Goal: Navigation & Orientation: Find specific page/section

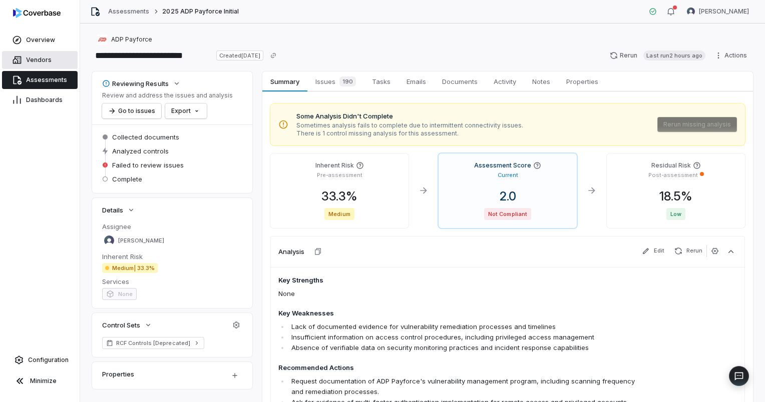
click at [38, 60] on span "Vendors" at bounding box center [39, 60] width 26 height 8
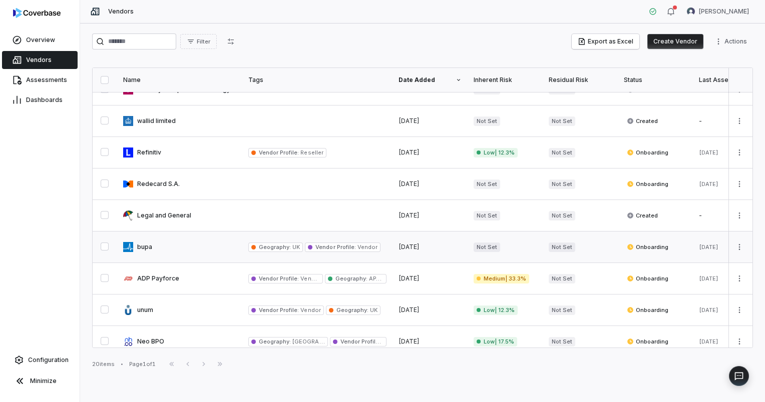
scroll to position [377, 0]
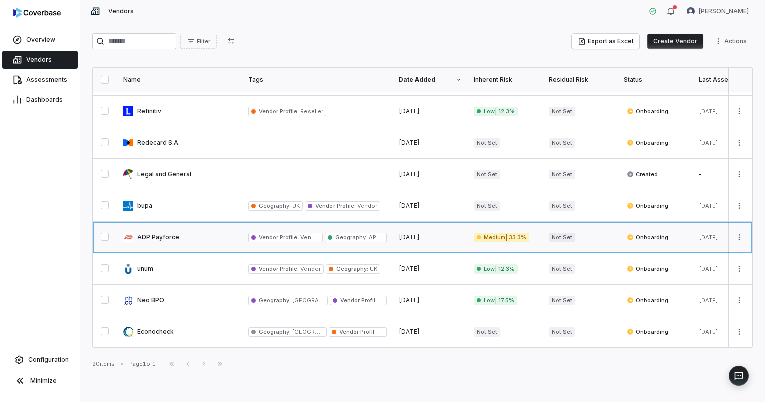
click at [168, 234] on link at bounding box center [179, 237] width 125 height 31
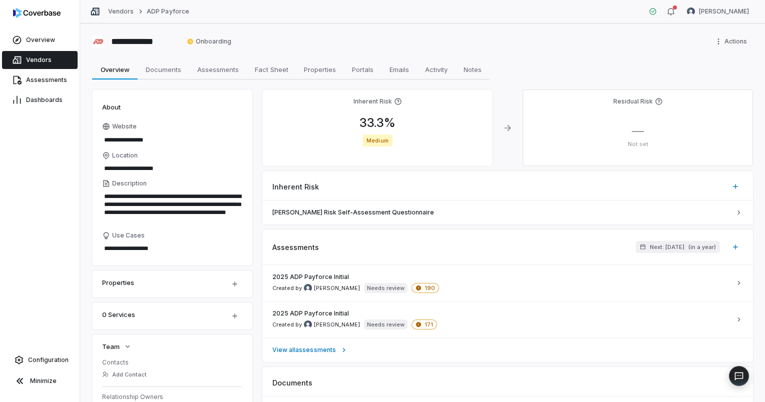
scroll to position [167, 0]
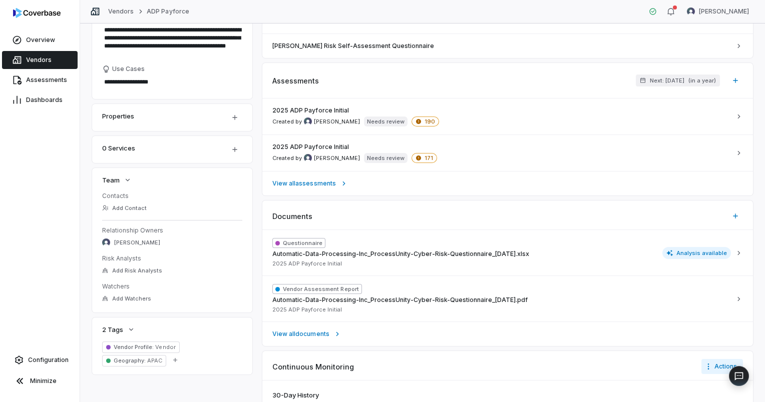
type textarea "*"
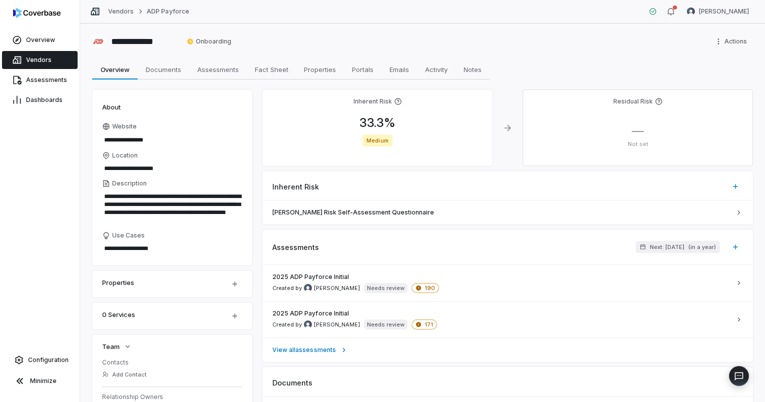
scroll to position [0, 0]
click at [43, 58] on span "Vendors" at bounding box center [39, 60] width 26 height 8
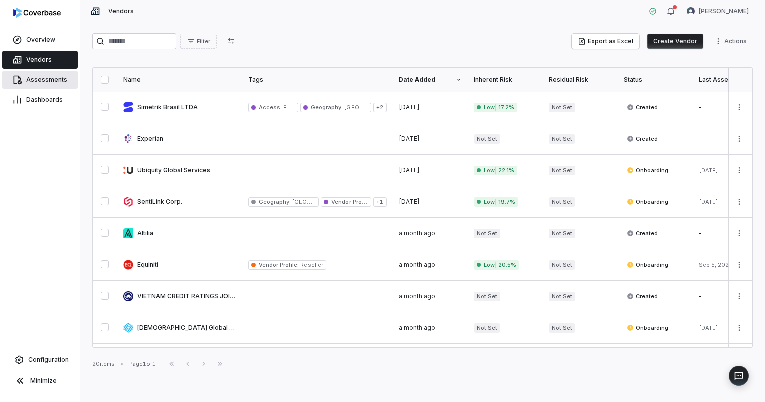
click at [65, 81] on link "Assessments" at bounding box center [40, 80] width 76 height 18
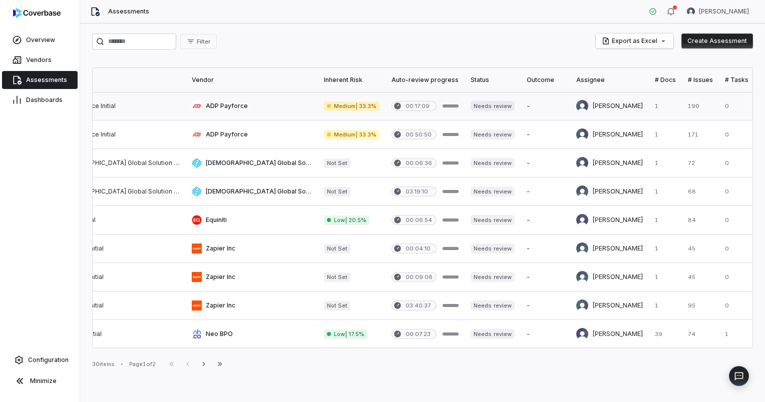
scroll to position [0, 142]
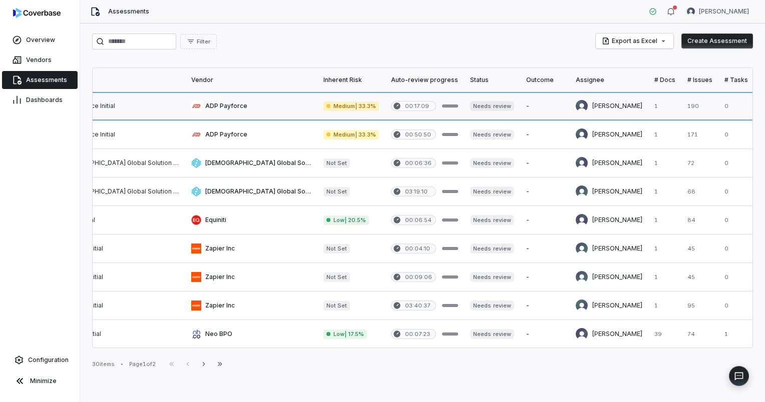
click at [681, 106] on link at bounding box center [699, 106] width 37 height 28
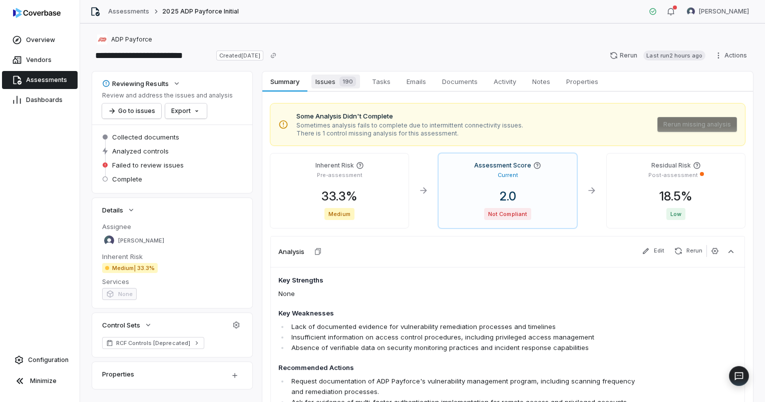
click at [338, 83] on div "190" at bounding box center [345, 82] width 21 height 10
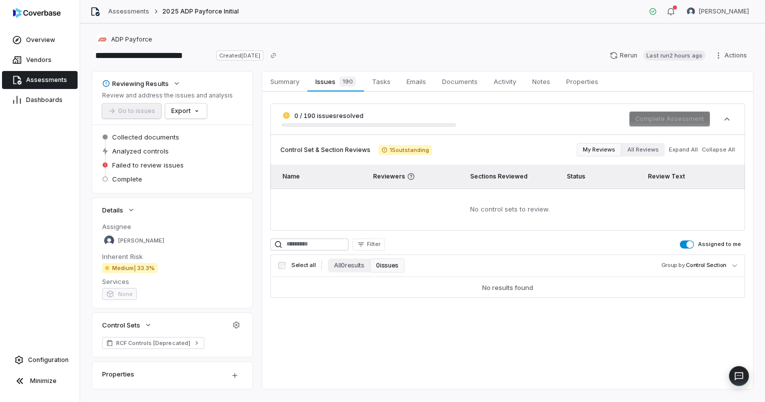
click at [681, 244] on button "Assigned to me" at bounding box center [687, 245] width 14 height 8
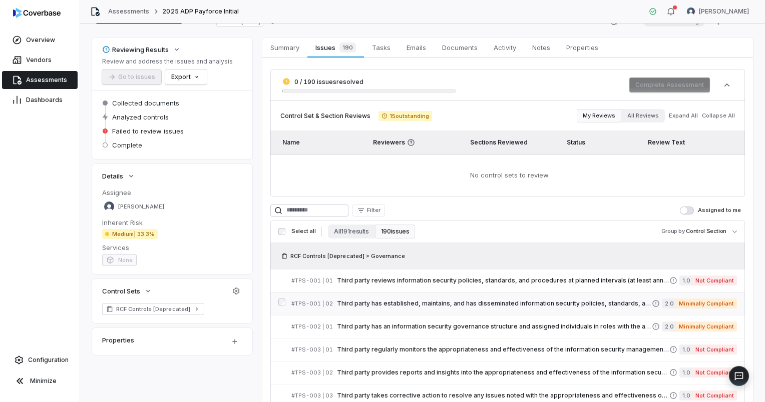
scroll to position [100, 0]
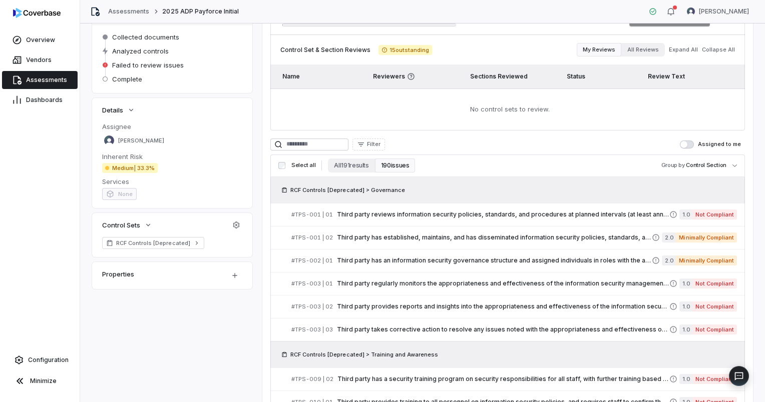
click at [684, 146] on button "Assigned to me" at bounding box center [687, 145] width 14 height 8
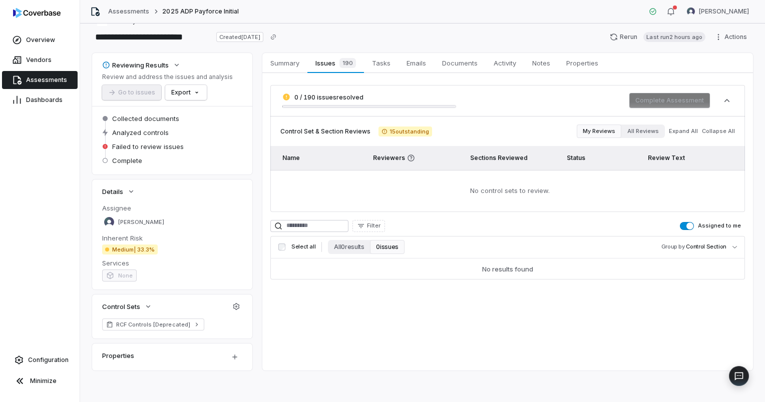
click at [680, 227] on button "Assigned to me" at bounding box center [687, 226] width 14 height 8
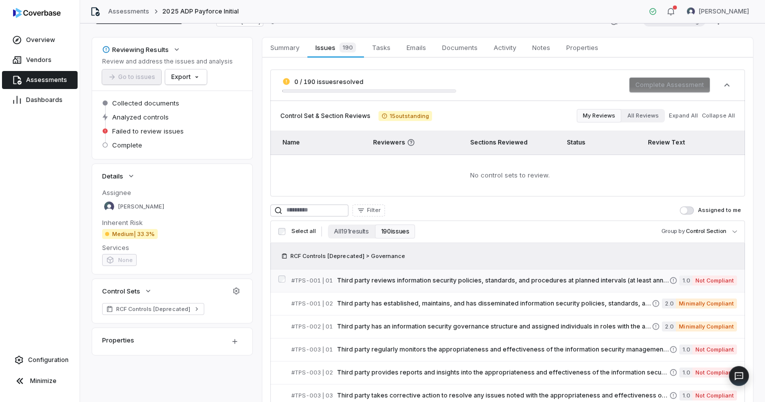
scroll to position [33, 0]
click at [37, 80] on span "Assessments" at bounding box center [46, 80] width 41 height 8
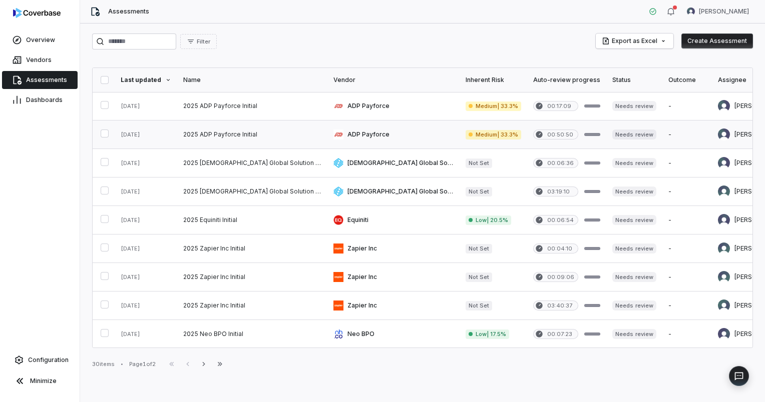
click at [327, 141] on link at bounding box center [393, 135] width 132 height 28
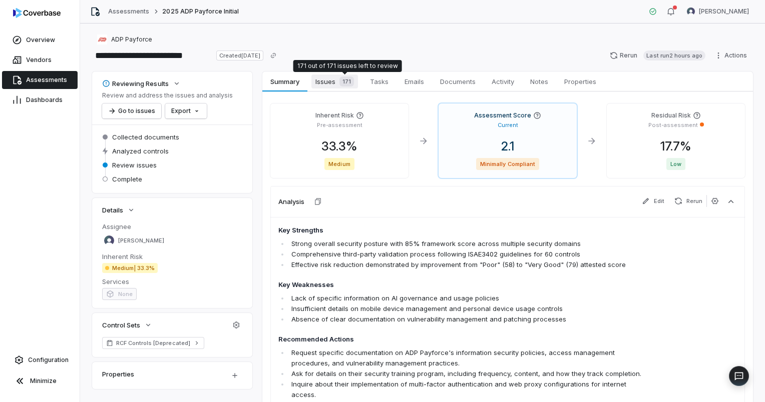
click at [334, 83] on span "Issues 171" at bounding box center [334, 82] width 47 height 14
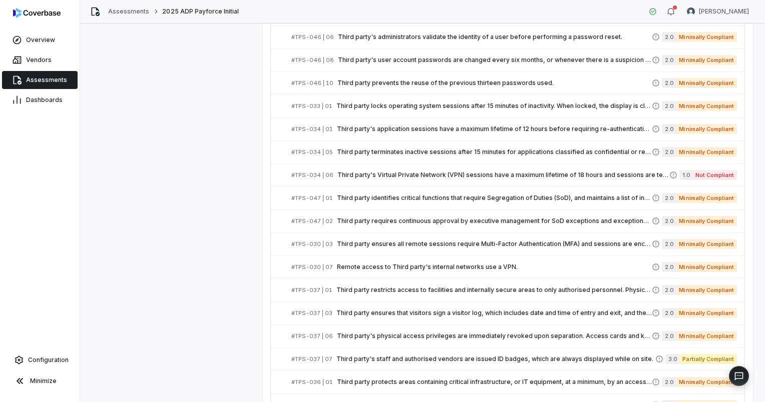
scroll to position [1125, 0]
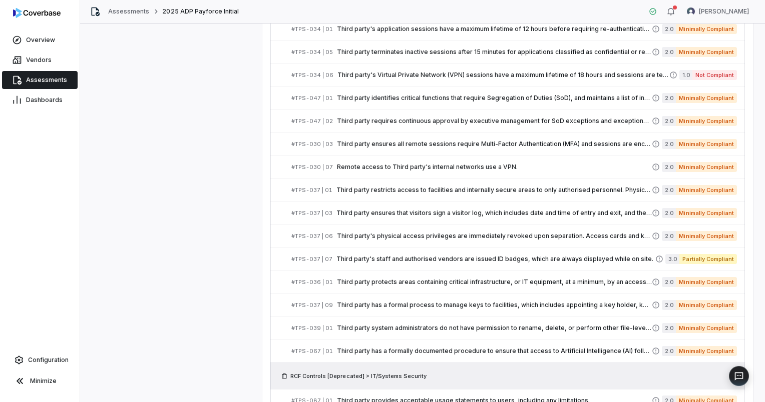
click at [30, 78] on span "Assessments" at bounding box center [46, 80] width 41 height 8
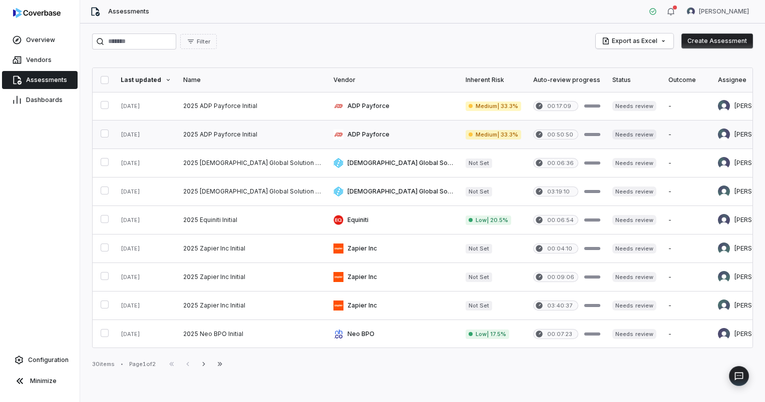
click at [339, 132] on link at bounding box center [393, 135] width 132 height 28
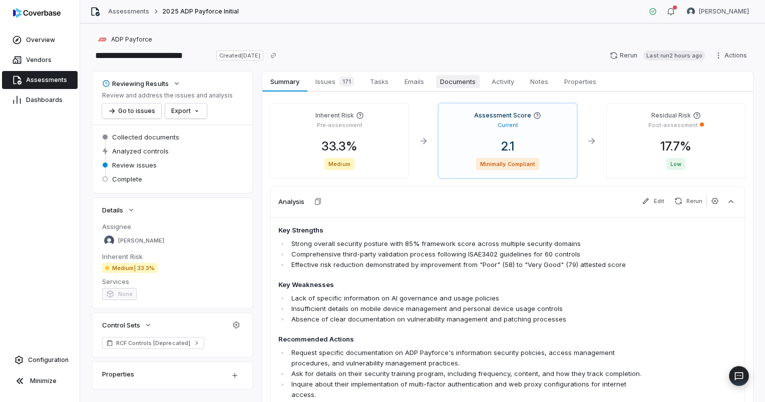
click at [457, 78] on span "Documents" at bounding box center [458, 81] width 44 height 13
click at [45, 81] on span "Assessments" at bounding box center [46, 80] width 41 height 8
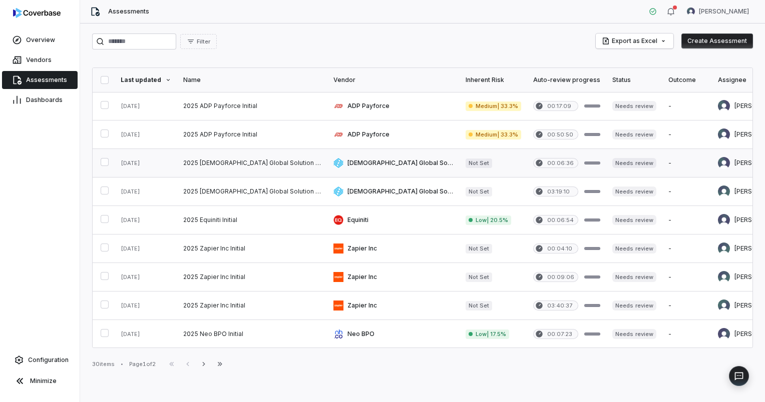
click at [327, 166] on link at bounding box center [393, 163] width 132 height 28
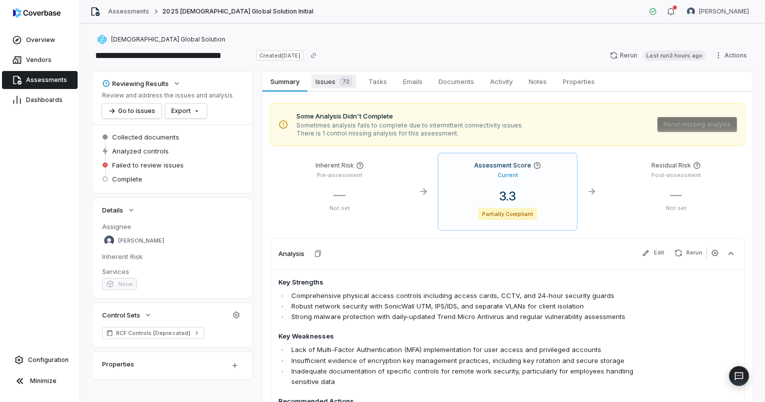
click at [341, 84] on span "72" at bounding box center [345, 82] width 13 height 10
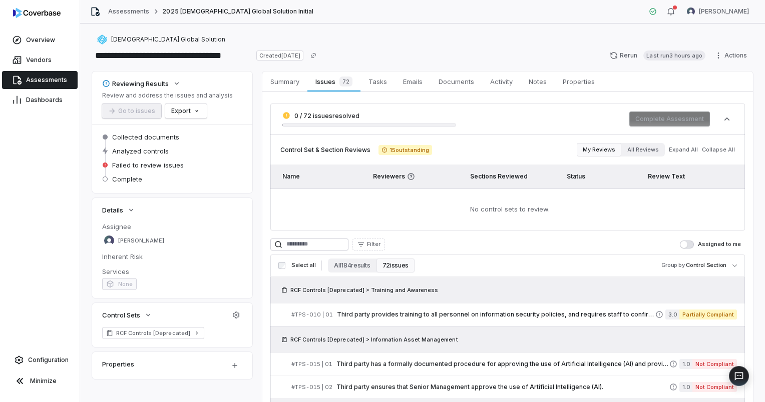
click at [38, 76] on span "Assessments" at bounding box center [46, 80] width 41 height 8
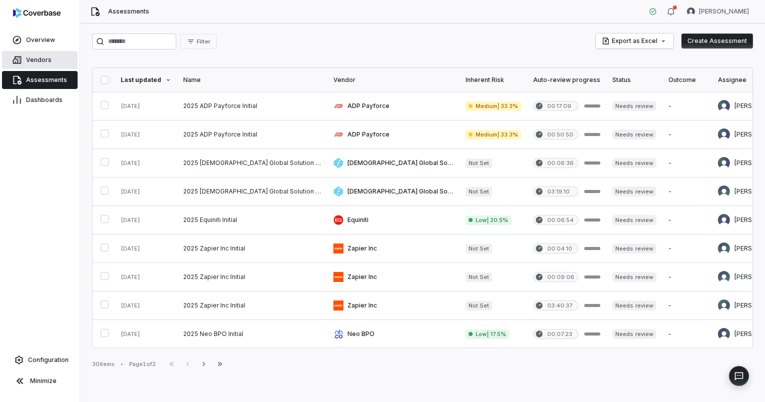
click at [43, 64] on link "Vendors" at bounding box center [40, 60] width 76 height 18
